Goal: Transaction & Acquisition: Download file/media

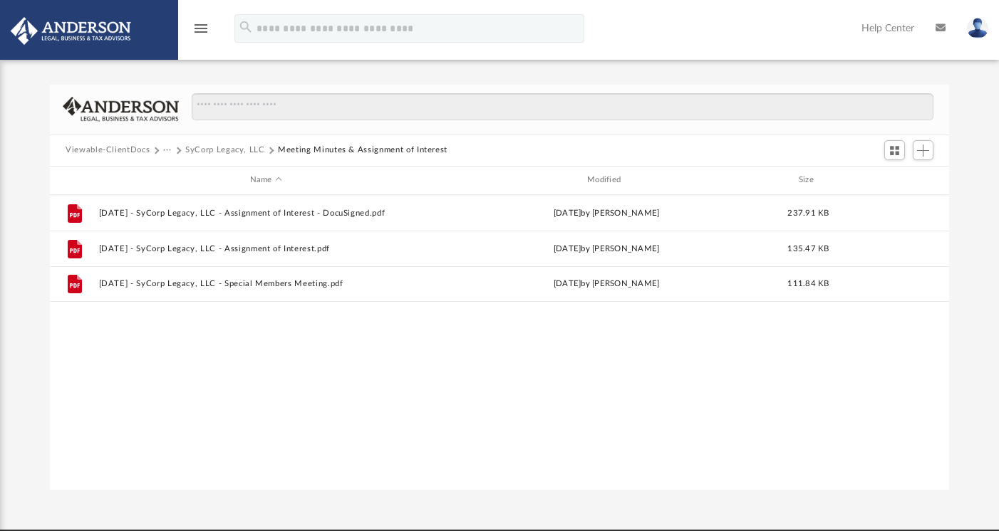
scroll to position [324, 899]
click at [226, 149] on button "SyCorp Legacy, LLC" at bounding box center [225, 150] width 80 height 13
click at [217, 154] on button "SyCorp Legacy, LLC" at bounding box center [225, 150] width 80 height 13
click at [219, 152] on button "SyCorp Legacy, LLC" at bounding box center [225, 150] width 80 height 13
click at [219, 151] on button "SyCorp Legacy, LLC" at bounding box center [225, 150] width 80 height 13
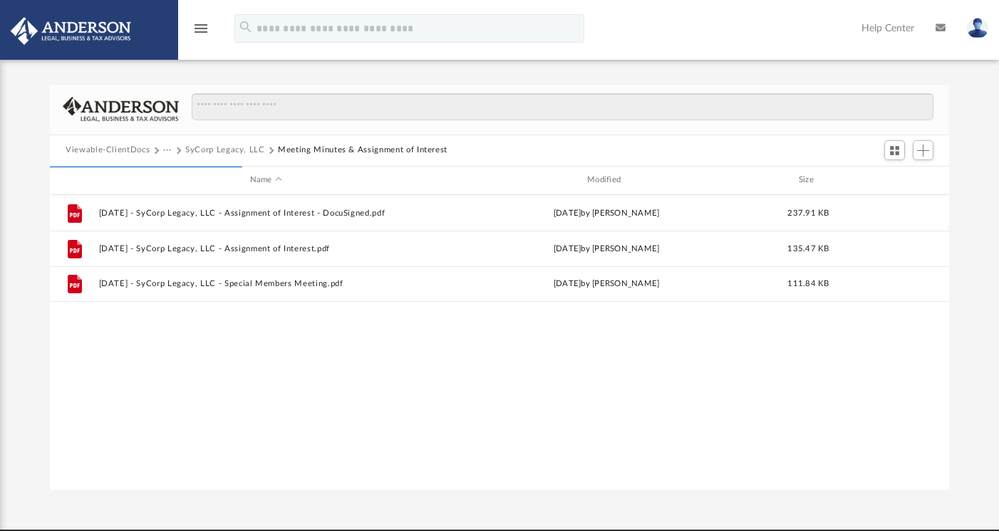
click at [93, 145] on button "Viewable-ClientDocs" at bounding box center [108, 150] width 84 height 13
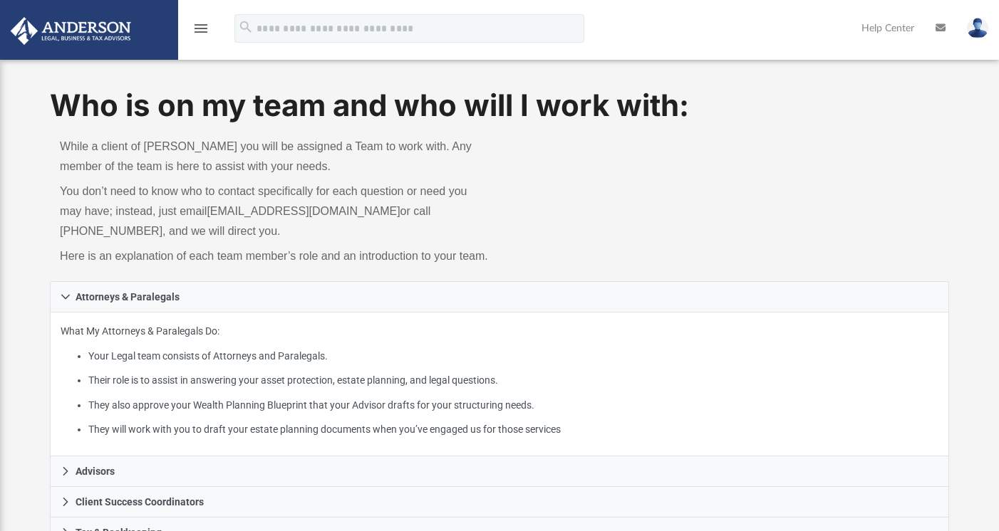
click at [199, 23] on icon "menu" at bounding box center [200, 28] width 17 height 17
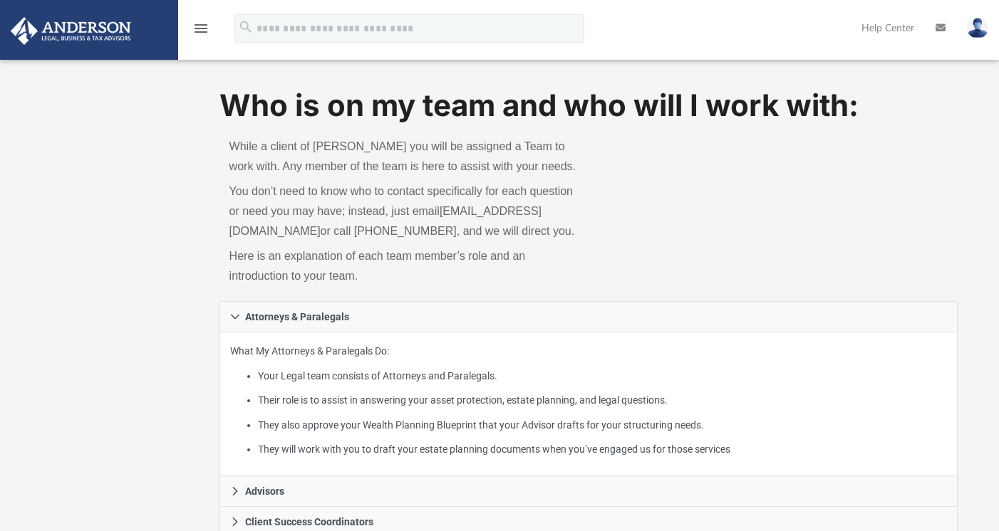
click at [985, 26] on img at bounding box center [977, 28] width 21 height 21
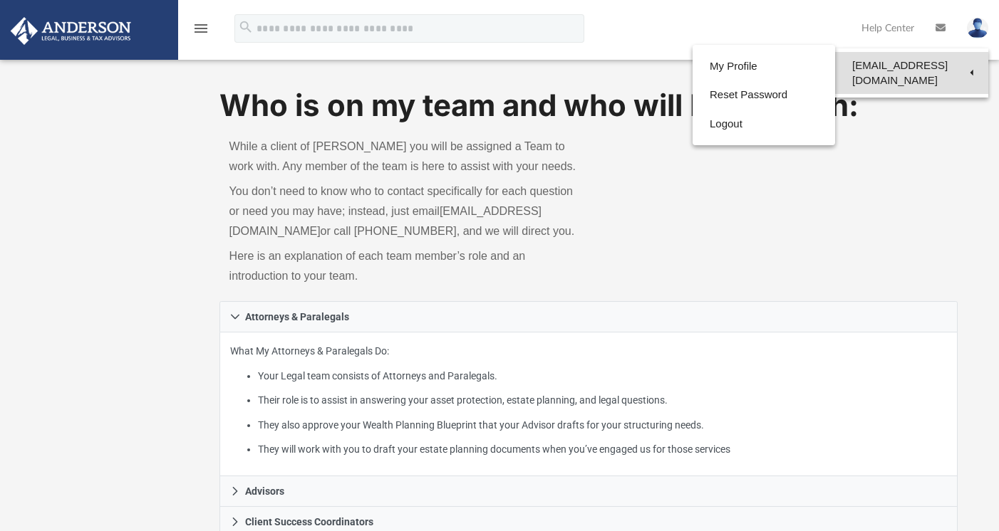
click at [928, 68] on link "[EMAIL_ADDRESS][DOMAIN_NAME]" at bounding box center [911, 73] width 153 height 42
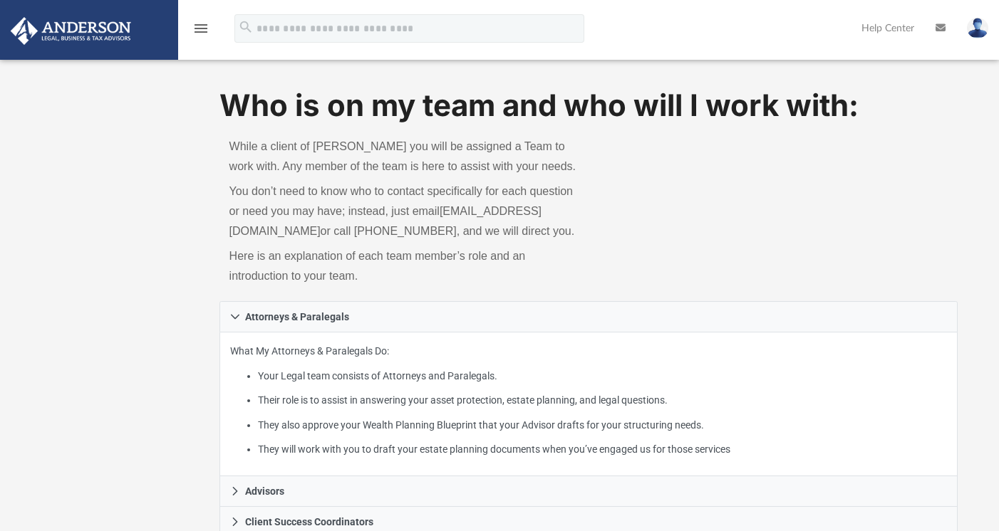
click at [92, 32] on img at bounding box center [70, 31] width 129 height 28
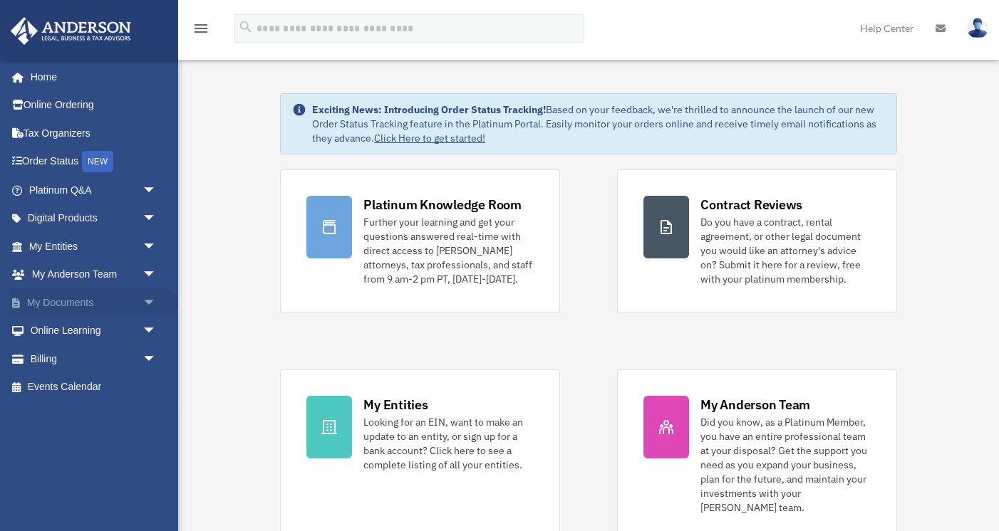
click at [98, 300] on link "My Documents arrow_drop_down" at bounding box center [94, 303] width 168 height 28
click at [147, 294] on span "arrow_drop_down" at bounding box center [156, 303] width 28 height 29
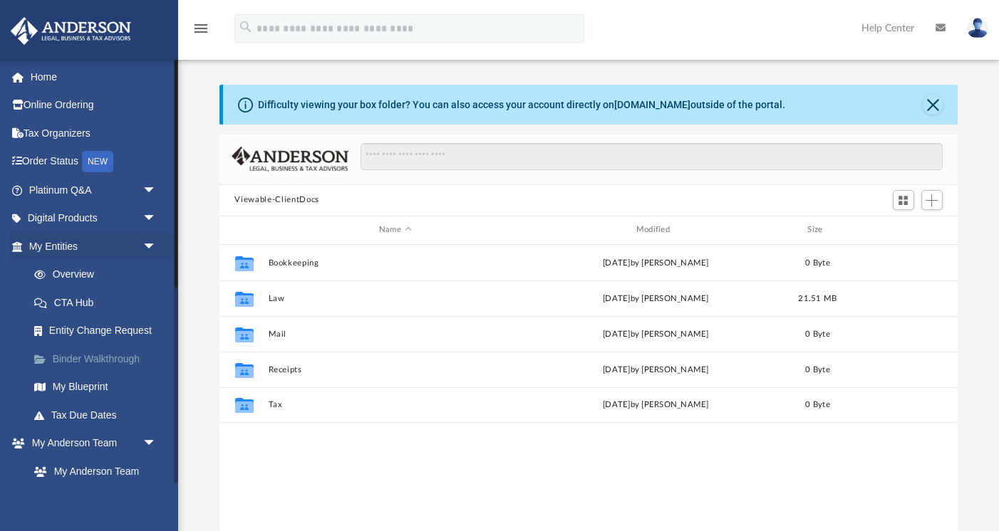
scroll to position [324, 739]
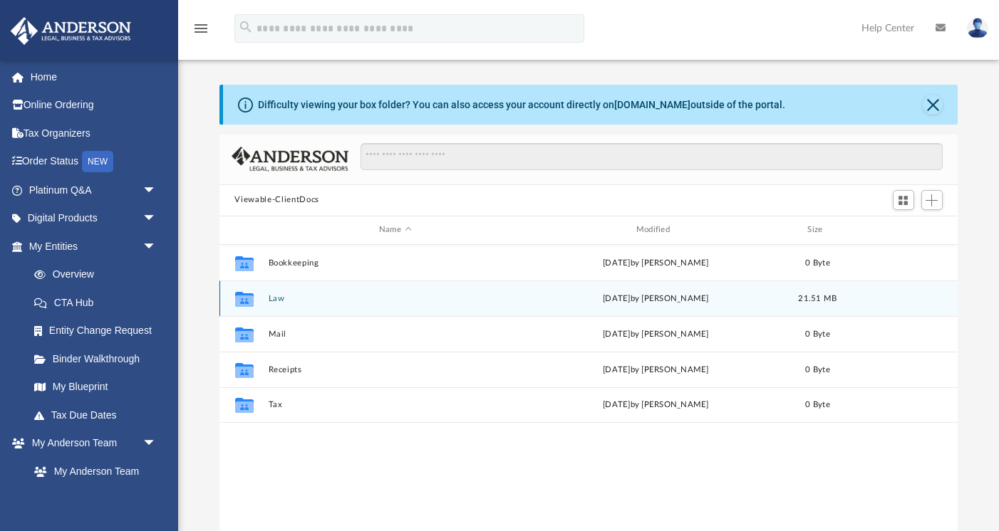
click at [274, 294] on button "Law" at bounding box center [395, 298] width 254 height 9
click at [298, 302] on button "SyCorp Legacy, LLC" at bounding box center [395, 298] width 254 height 9
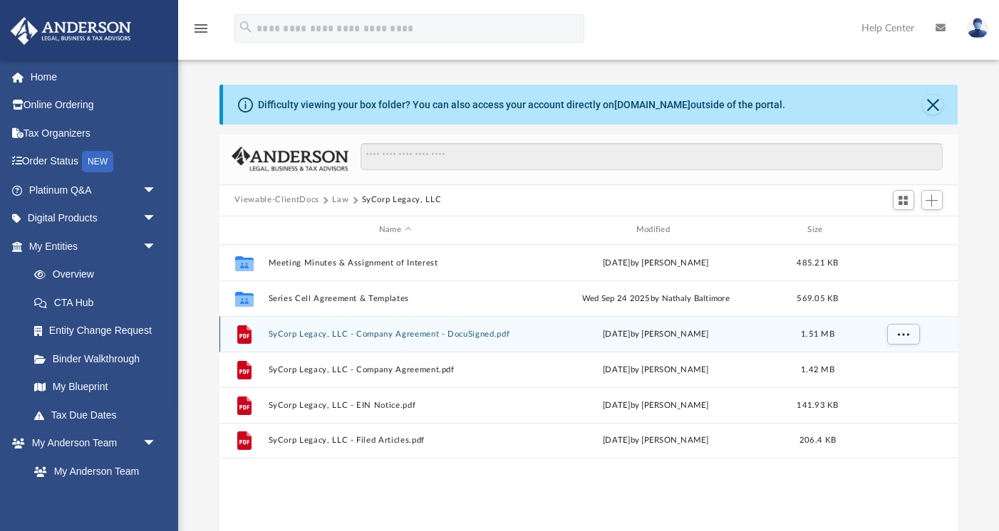
click at [299, 331] on button "SyCorp Legacy, LLC - Company Agreement - DocuSigned.pdf" at bounding box center [395, 334] width 254 height 9
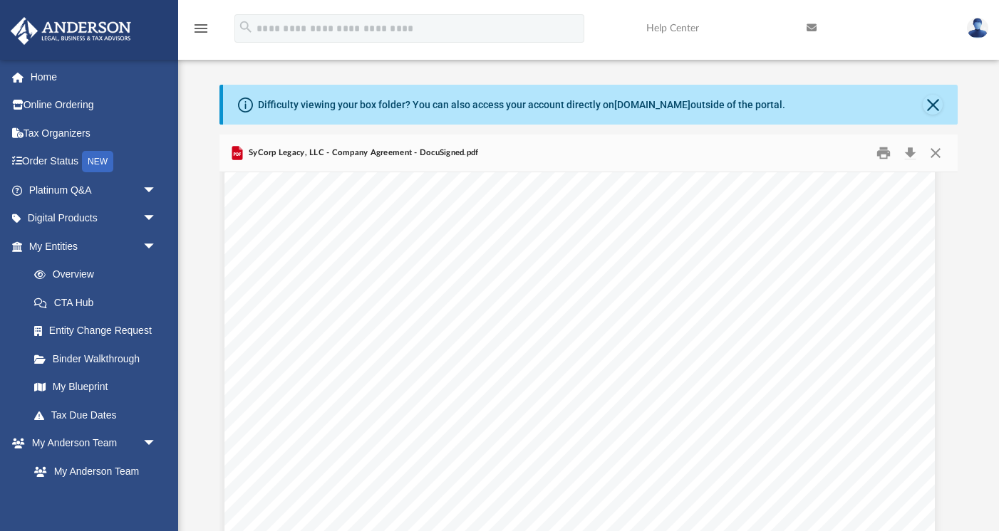
scroll to position [55537, 8]
click at [912, 156] on button "Download" at bounding box center [911, 153] width 26 height 22
